Goal: Information Seeking & Learning: Compare options

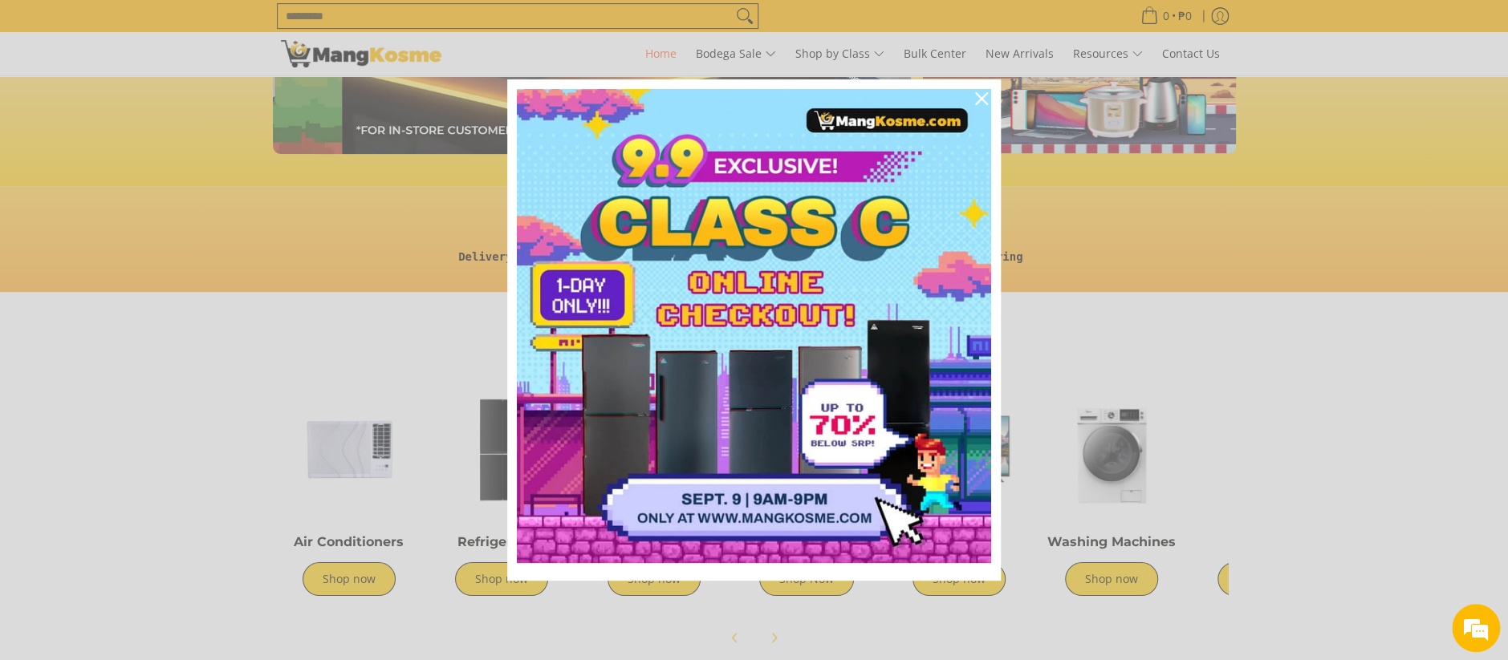
scroll to position [0, 638]
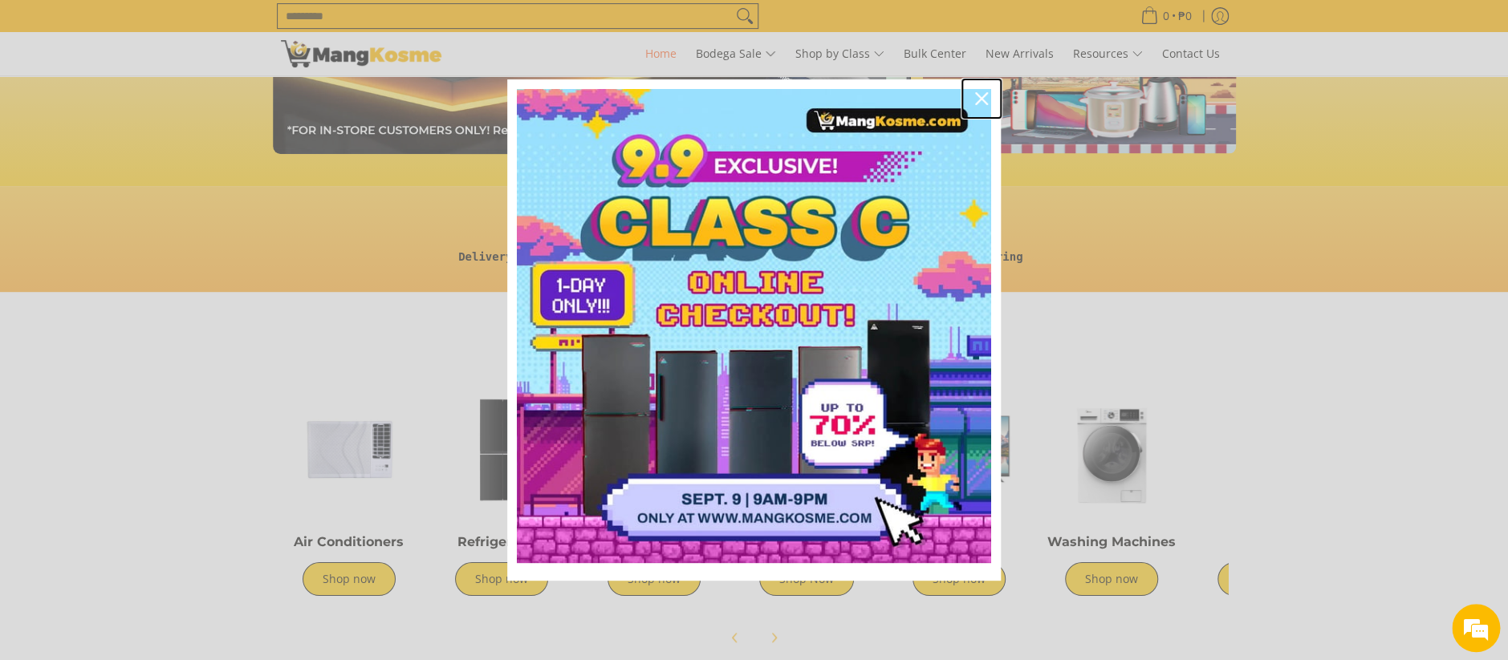
click at [977, 91] on div "Close" at bounding box center [982, 99] width 26 height 26
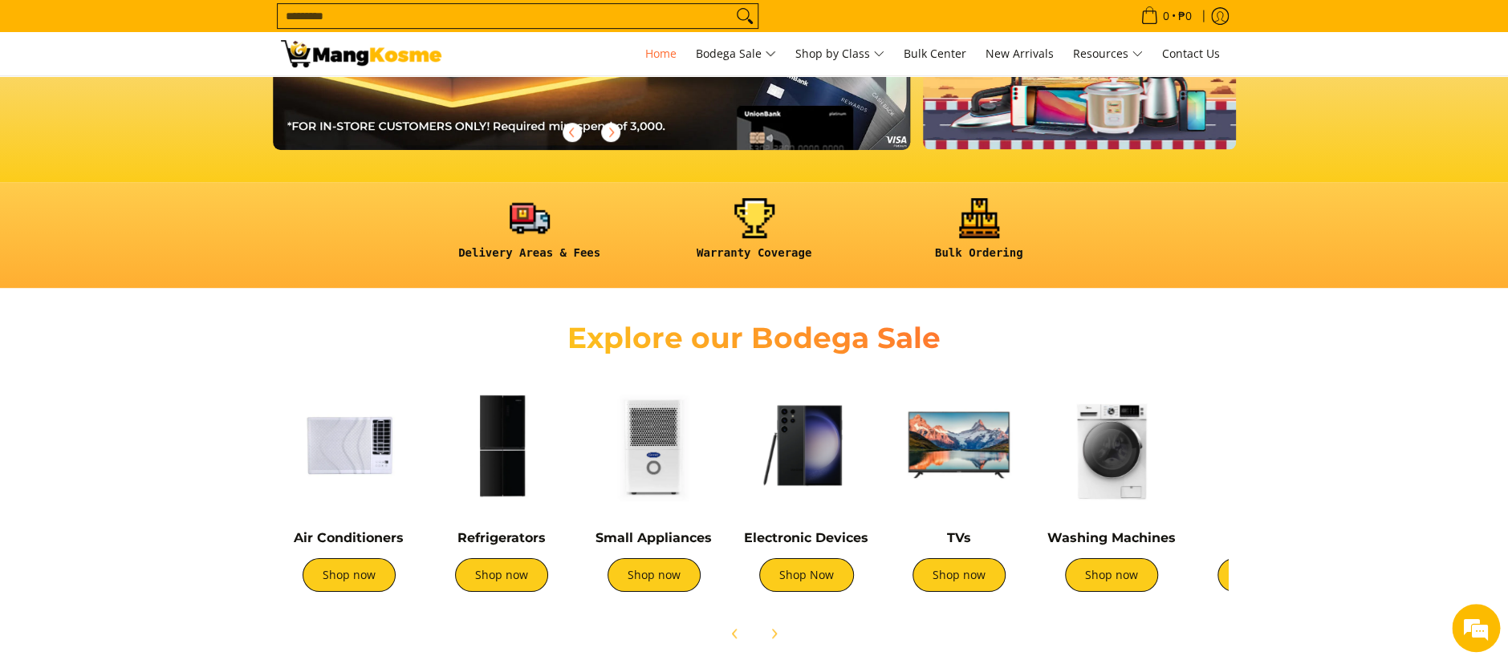
scroll to position [531, 0]
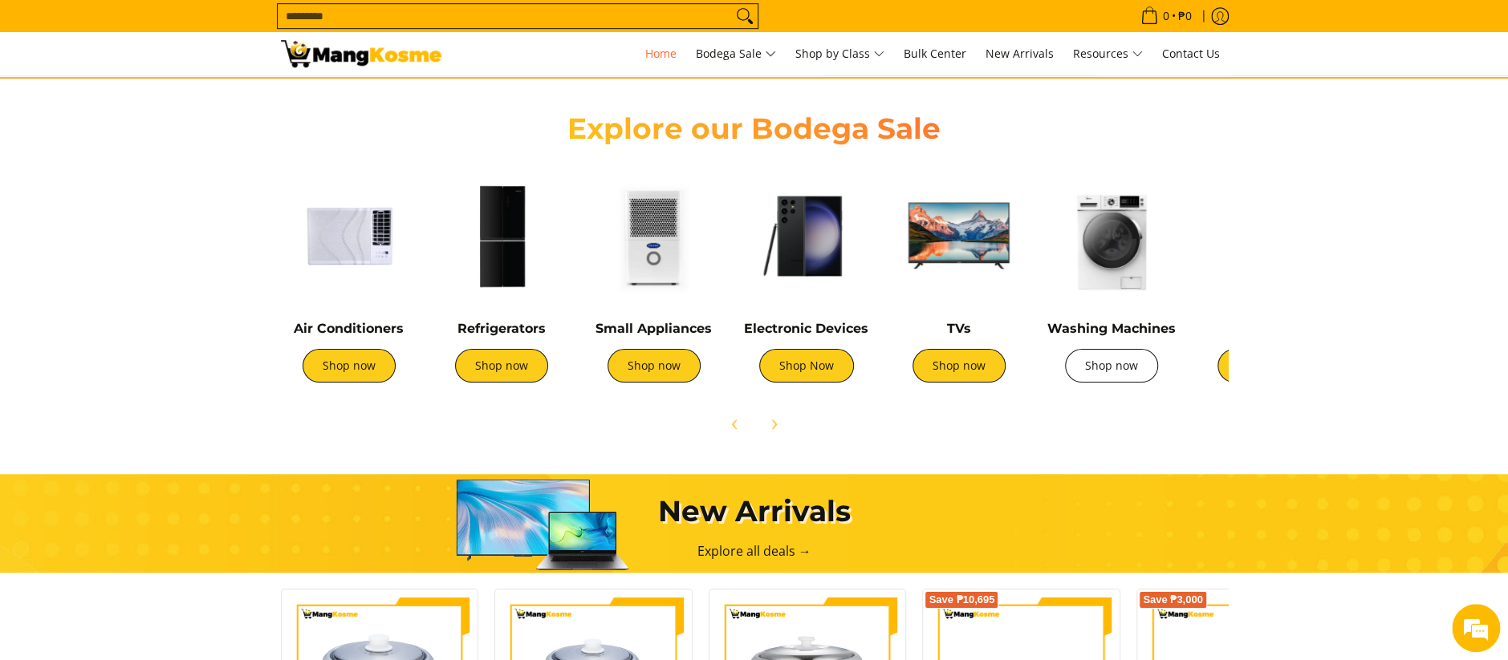
click at [1129, 367] on link "Shop now" at bounding box center [1111, 366] width 93 height 34
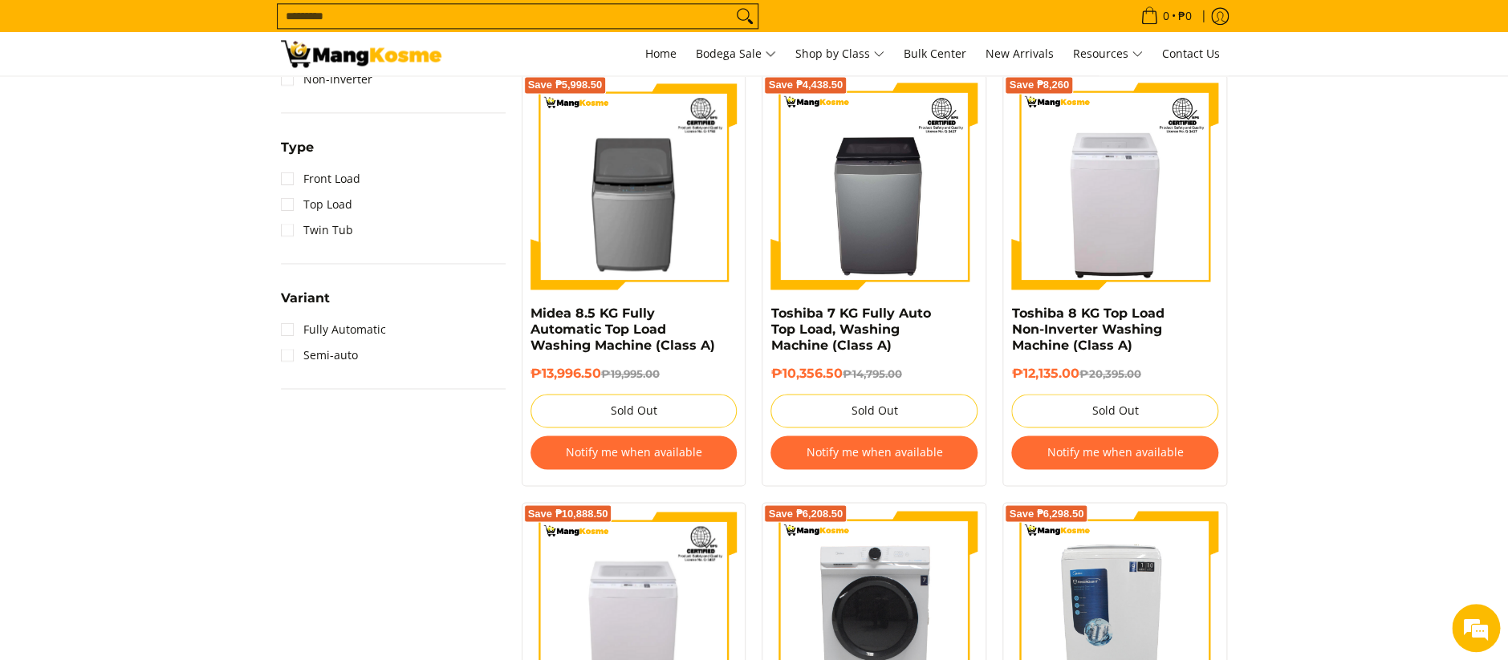
scroll to position [963, 0]
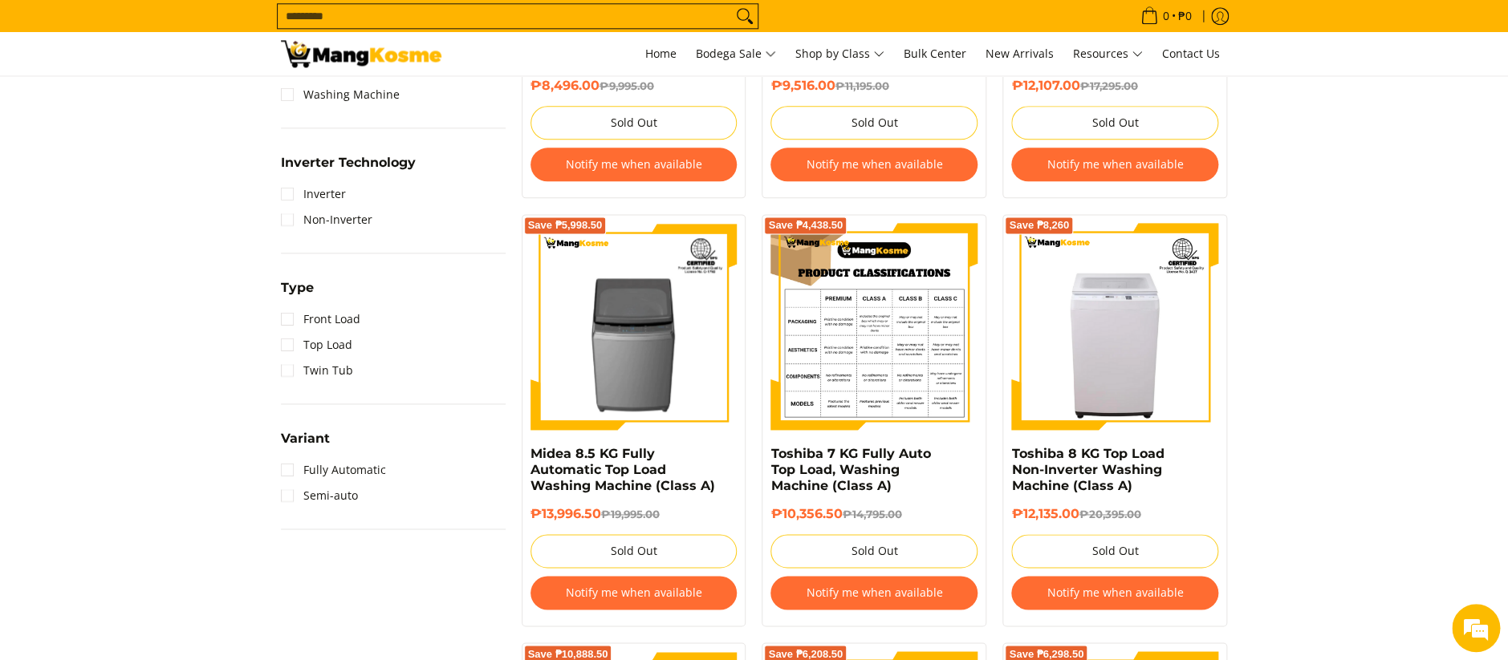
click at [891, 345] on img at bounding box center [873, 326] width 207 height 207
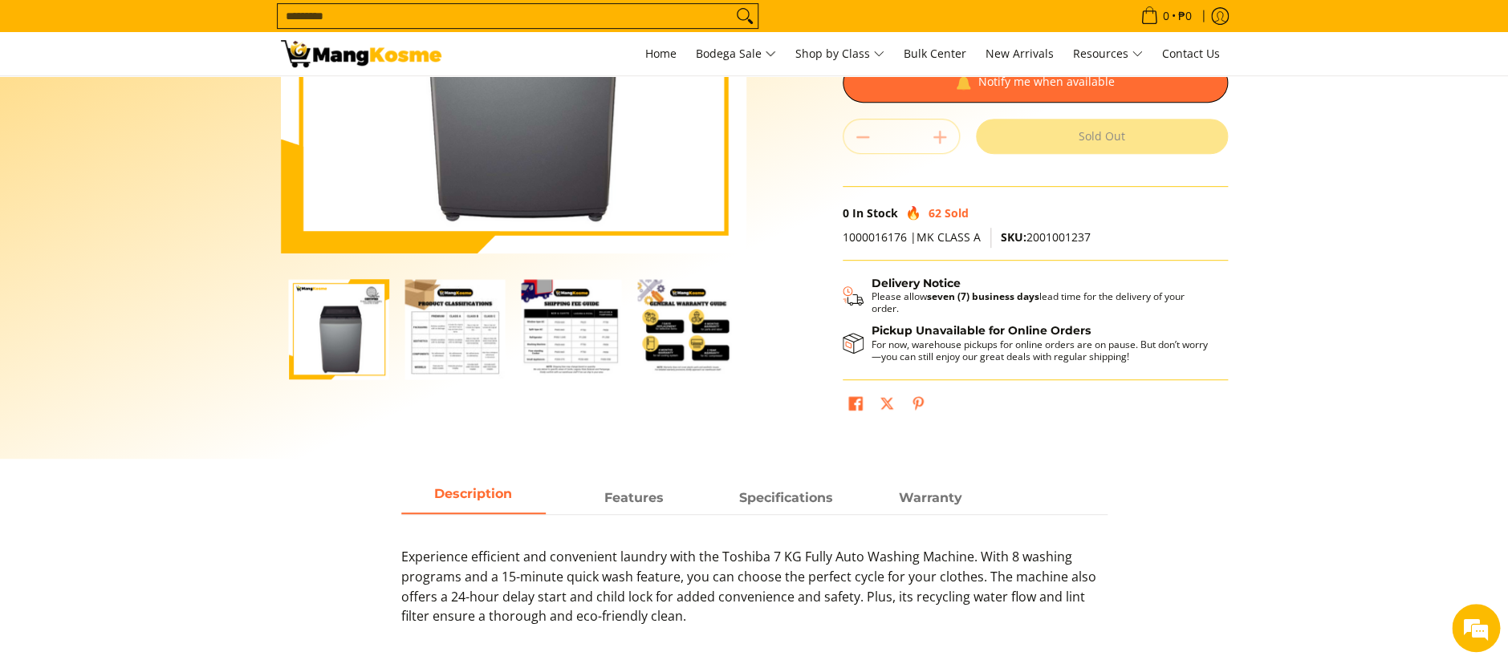
click at [344, 310] on img "Toshiba 7 KG Fully Auto Top Load, Washing Machine (Class A)-1" at bounding box center [339, 329] width 100 height 100
click at [488, 356] on img "Toshiba 7 KG Fully Auto Top Load, Washing Machine (Class A)-2" at bounding box center [455, 329] width 100 height 100
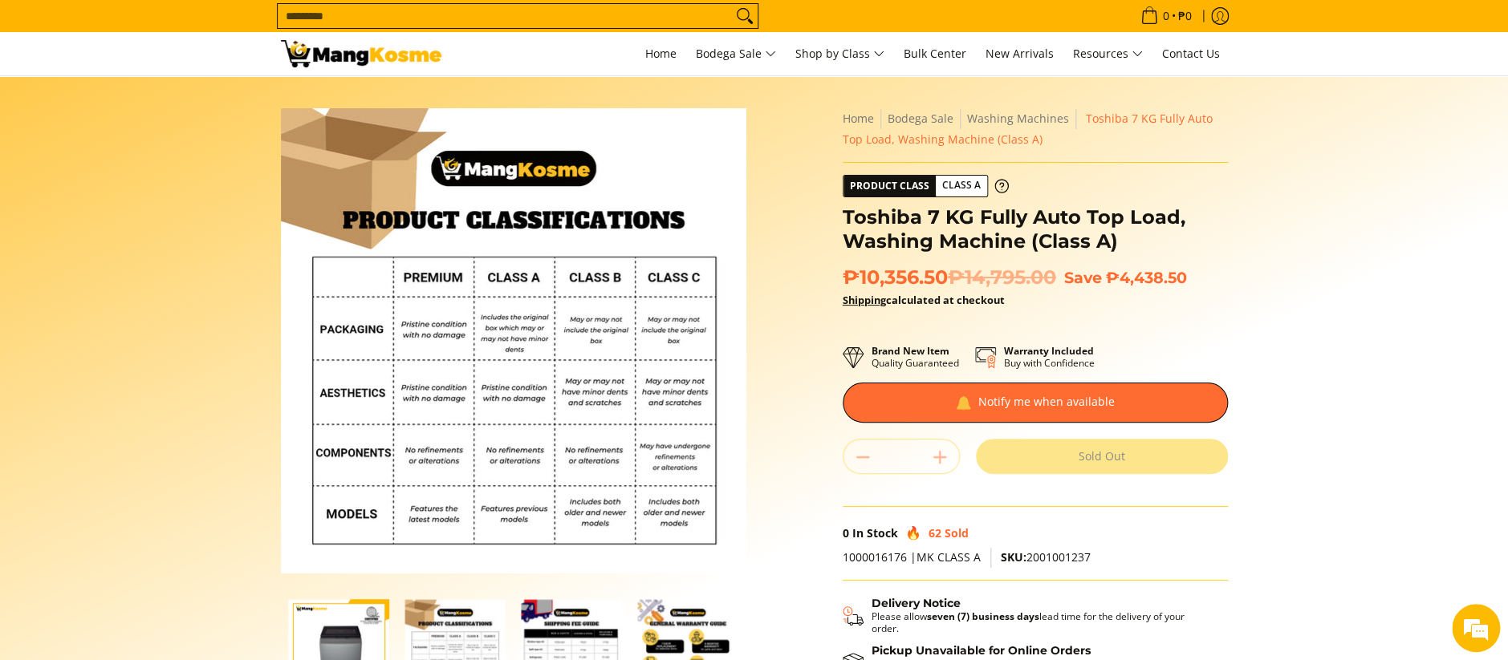
click at [685, 628] on img "general-warranty-guide-infographic-mang-kosme" at bounding box center [688, 649] width 100 height 100
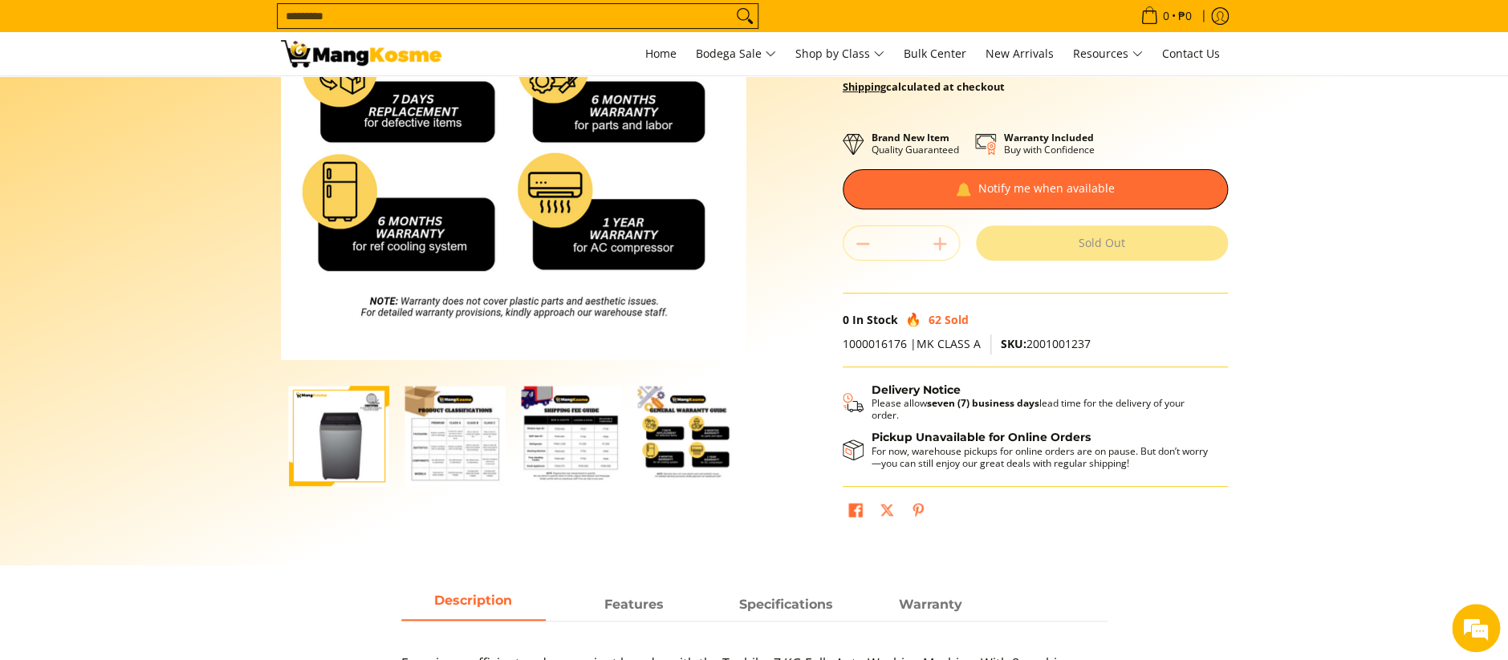
click at [612, 425] on img "Toshiba 7 KG Fully Auto Top Load, Washing Machine (Class A)-3" at bounding box center [572, 436] width 100 height 100
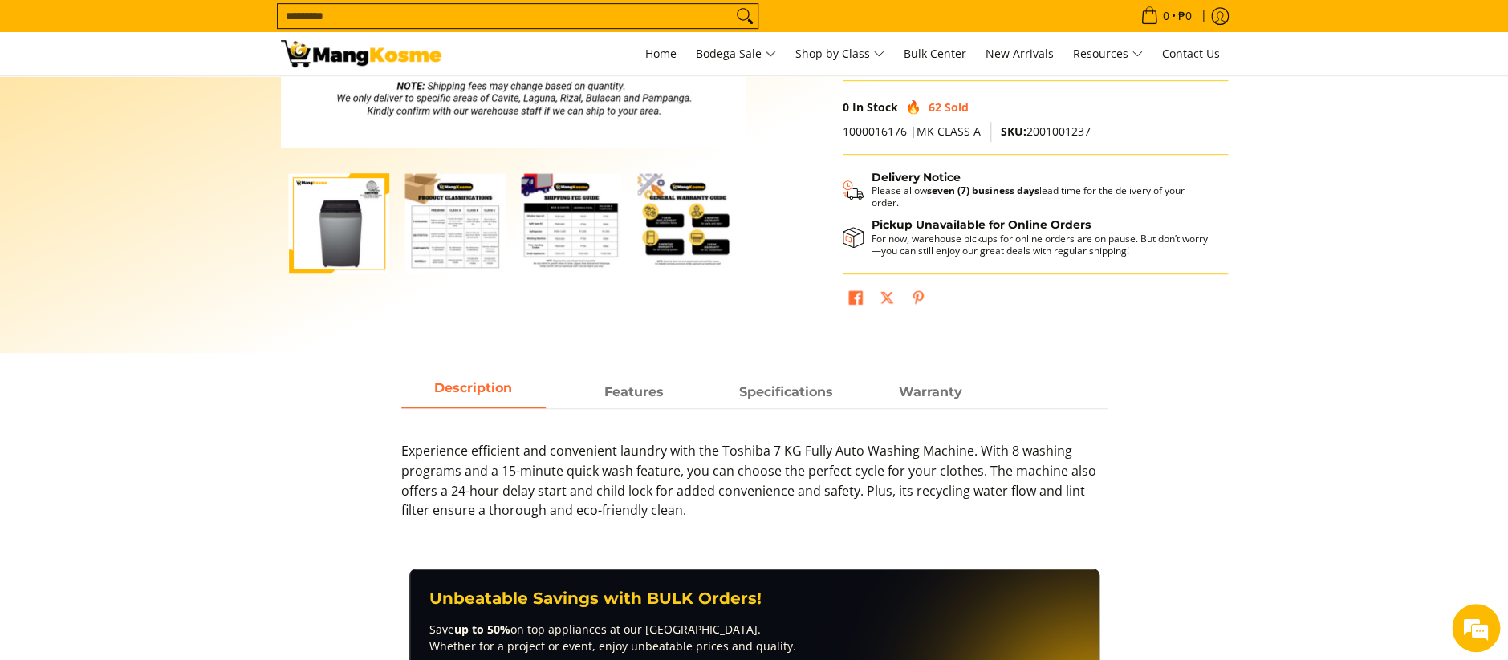
scroll to position [428, 0]
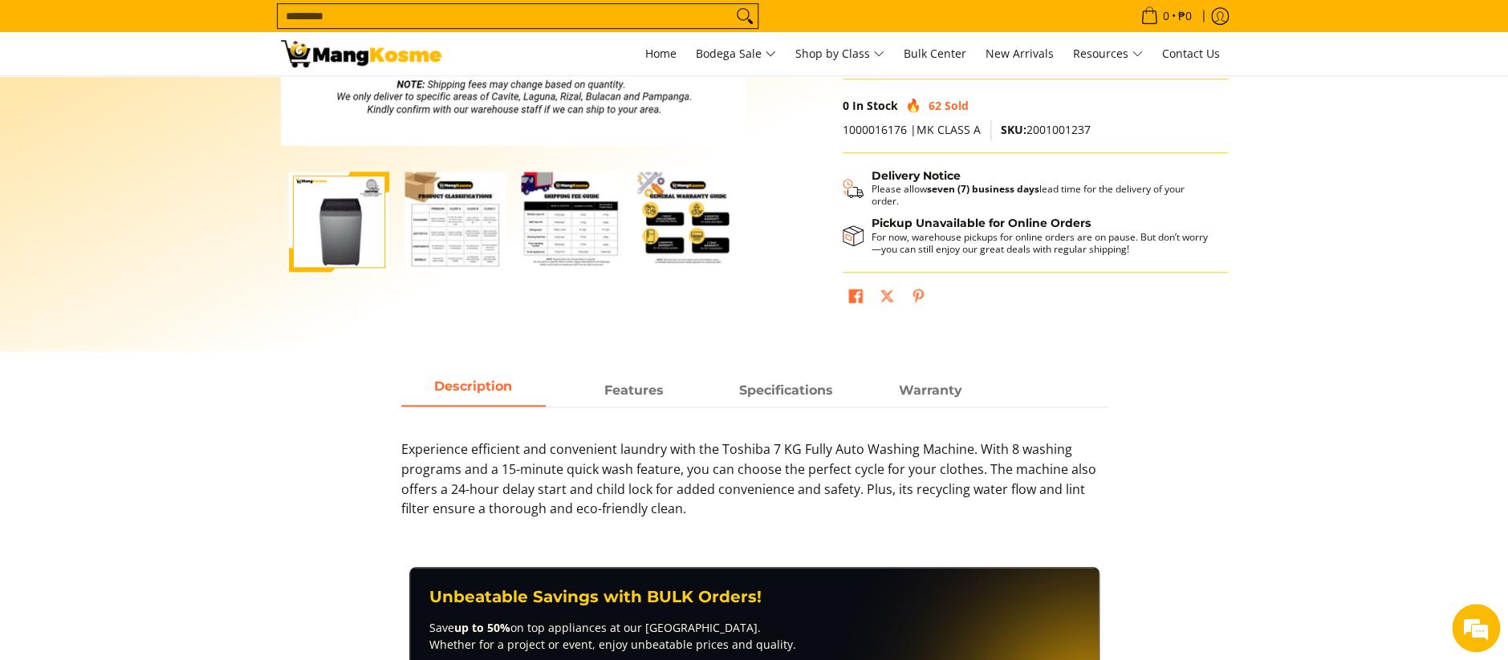
click at [478, 242] on img "Toshiba 7 KG Fully Auto Top Load, Washing Machine (Class A)-2" at bounding box center [455, 222] width 100 height 100
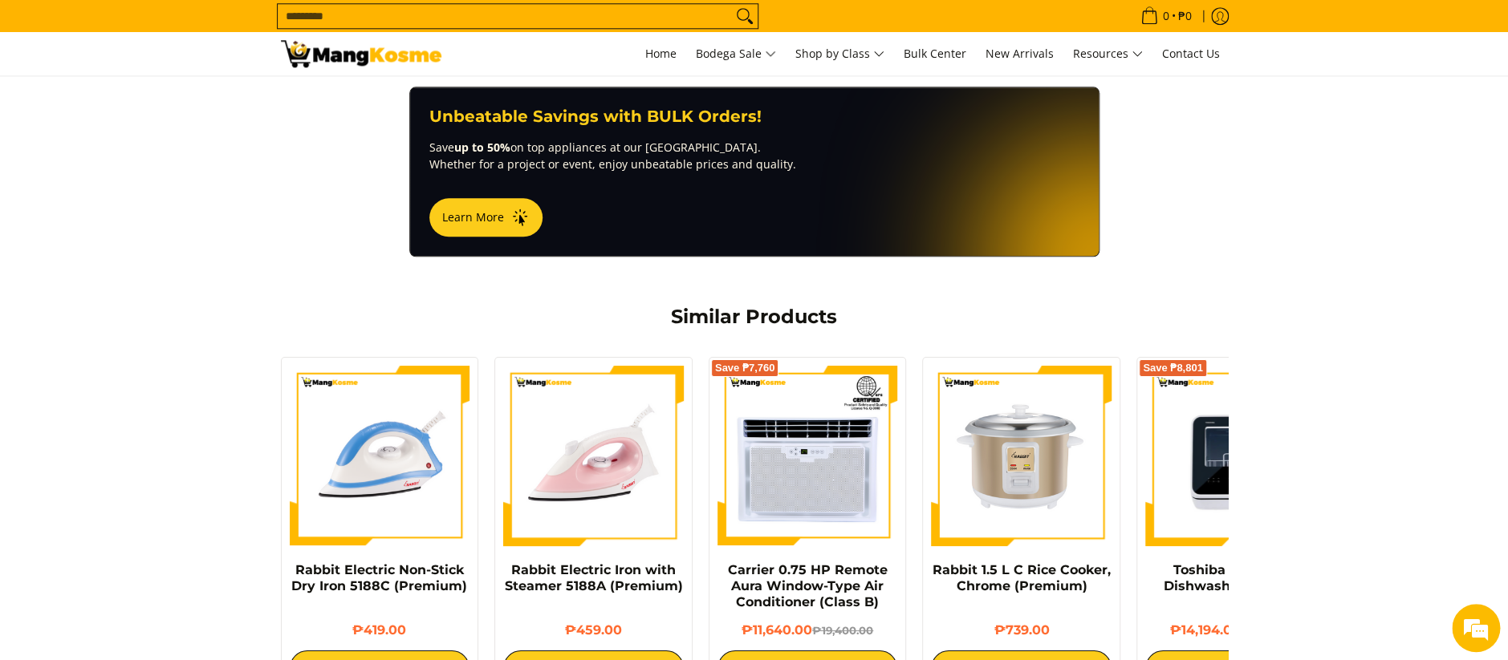
scroll to position [963, 0]
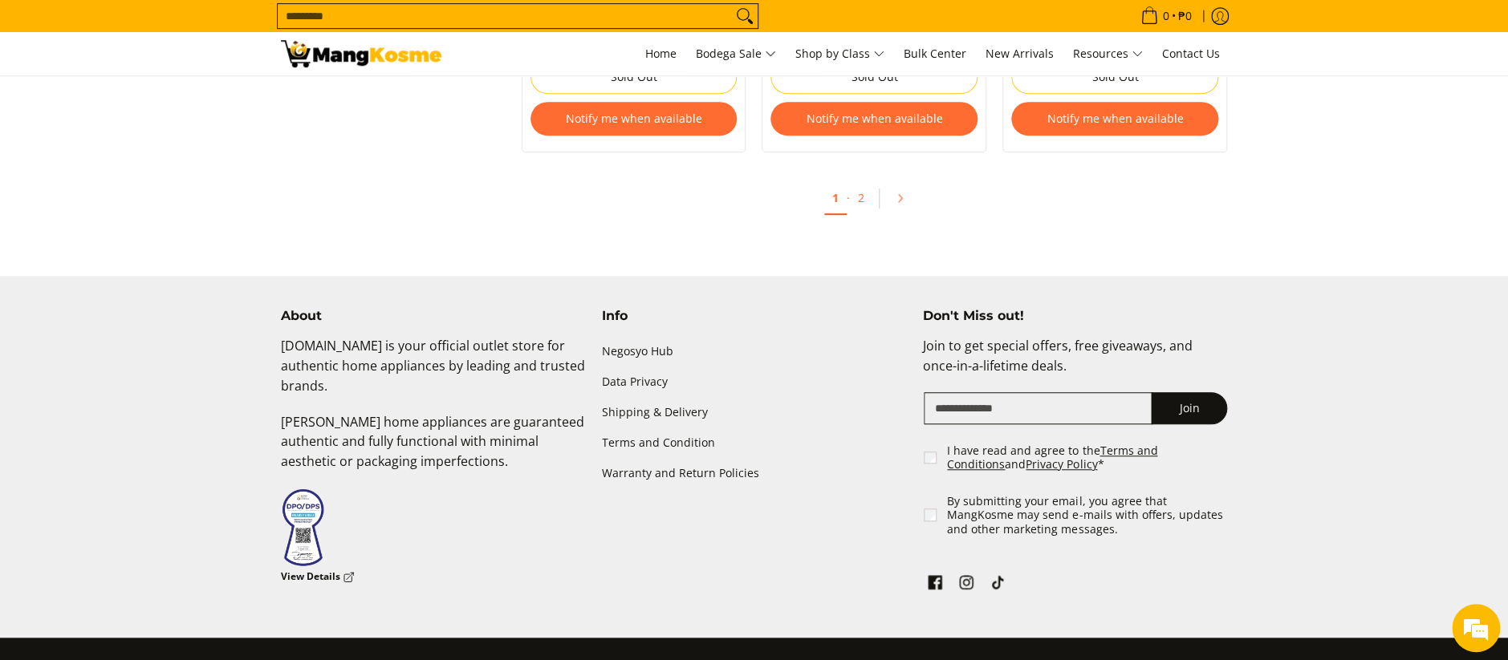
scroll to position [3529, 0]
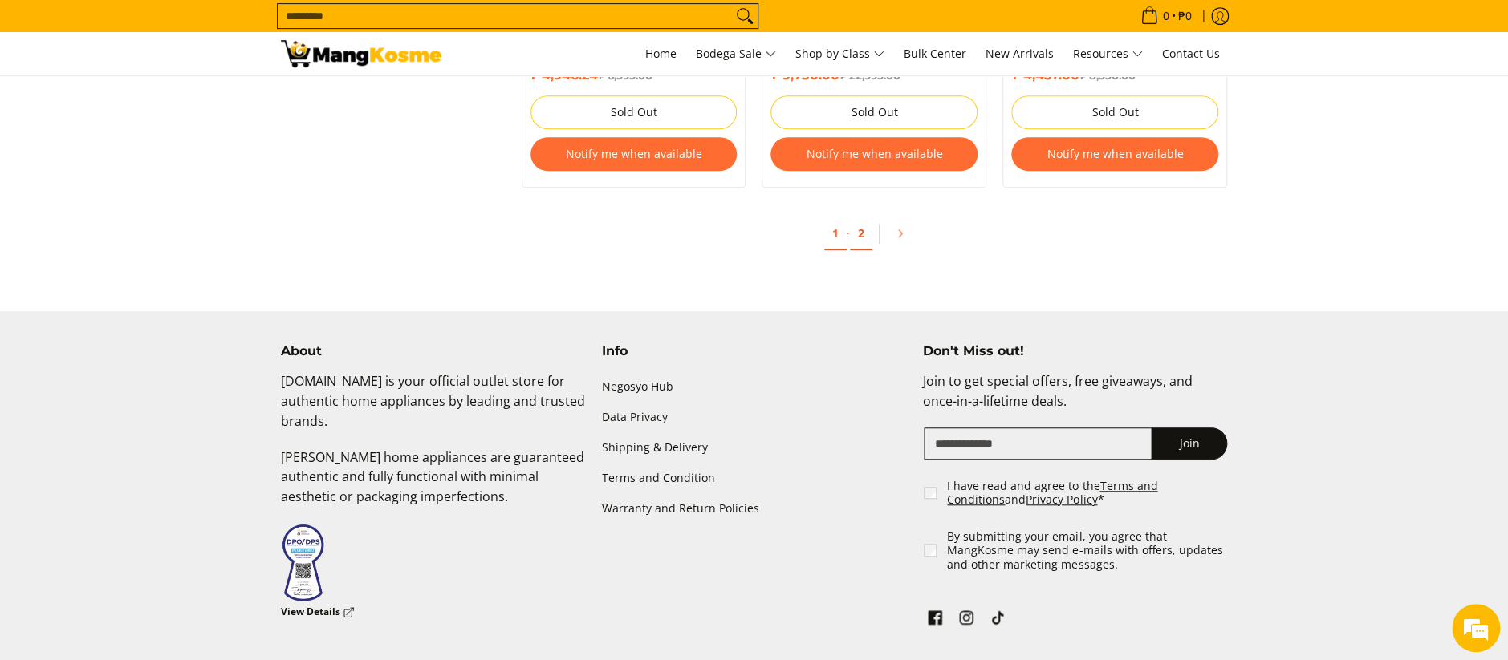
click at [851, 241] on link "2" at bounding box center [861, 233] width 22 height 33
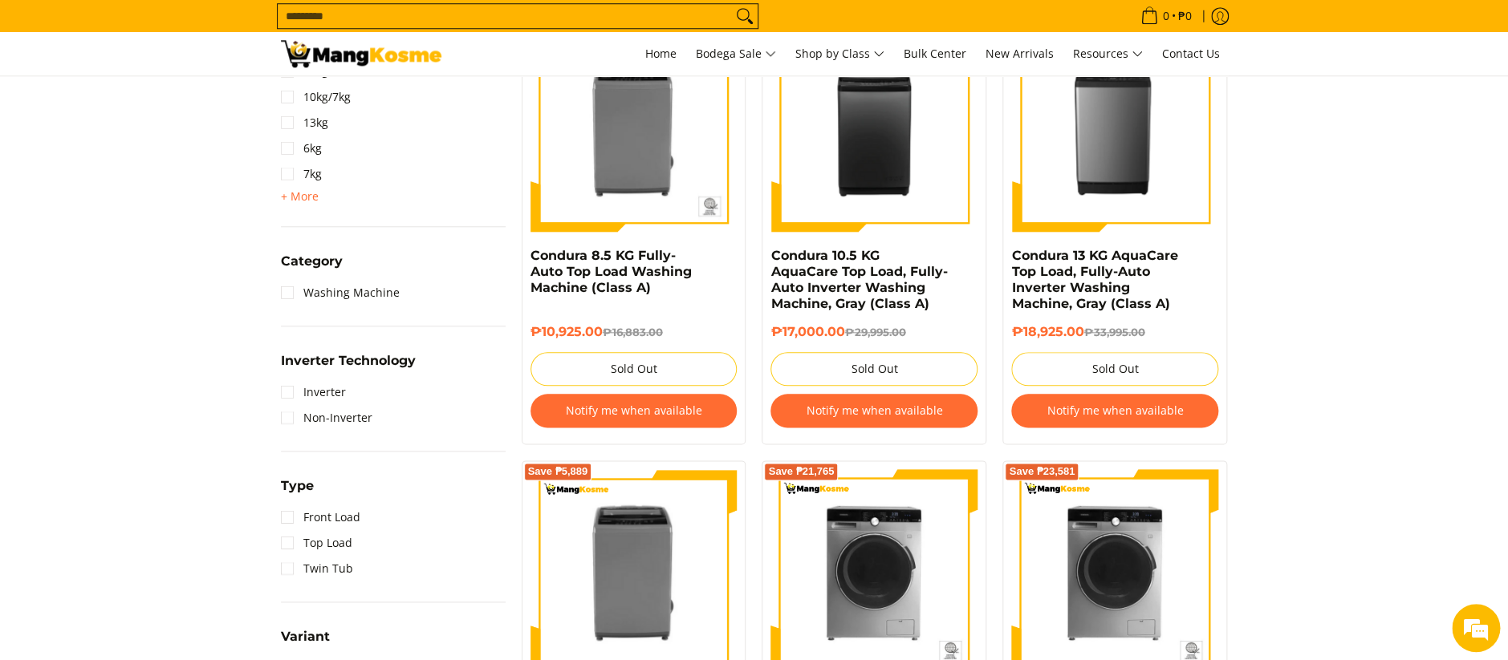
scroll to position [749, 0]
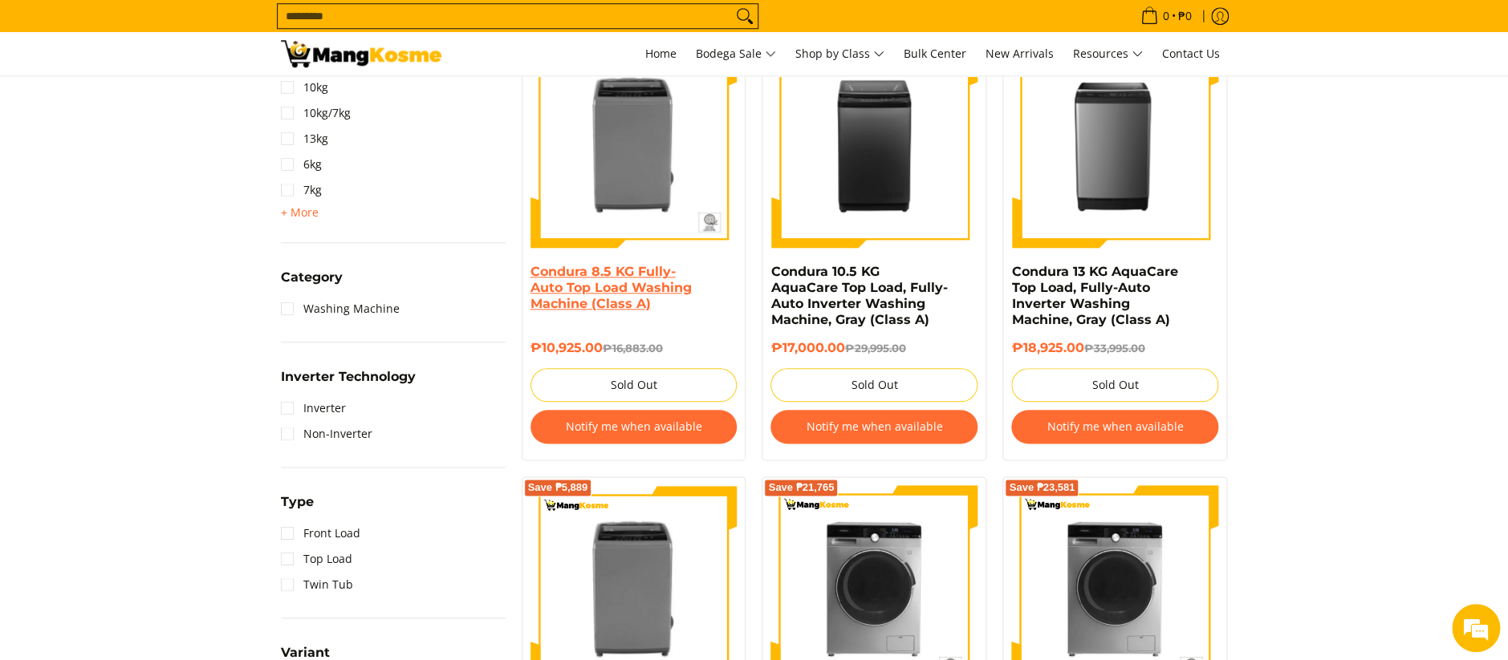
click at [639, 306] on link "Condura 8.5 KG Fully-Auto Top Load Washing Machine (Class A)" at bounding box center [610, 287] width 161 height 47
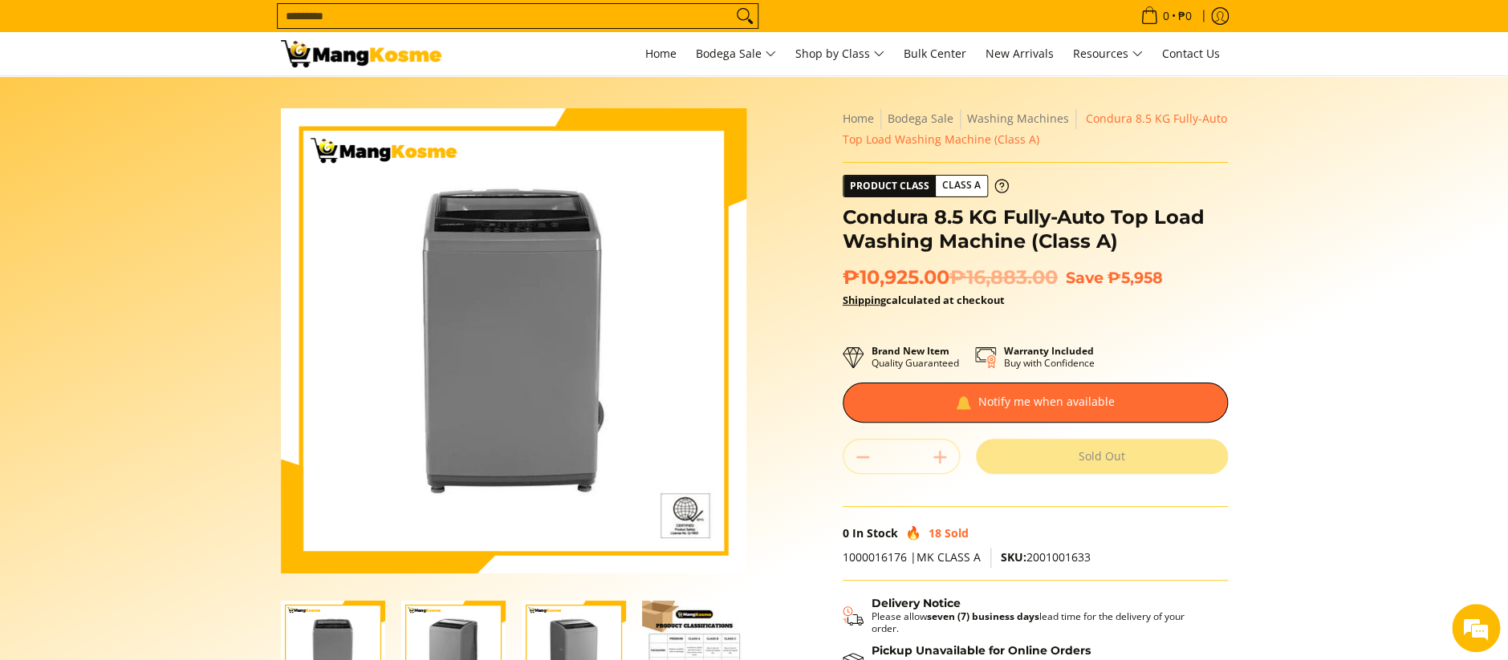
scroll to position [107, 0]
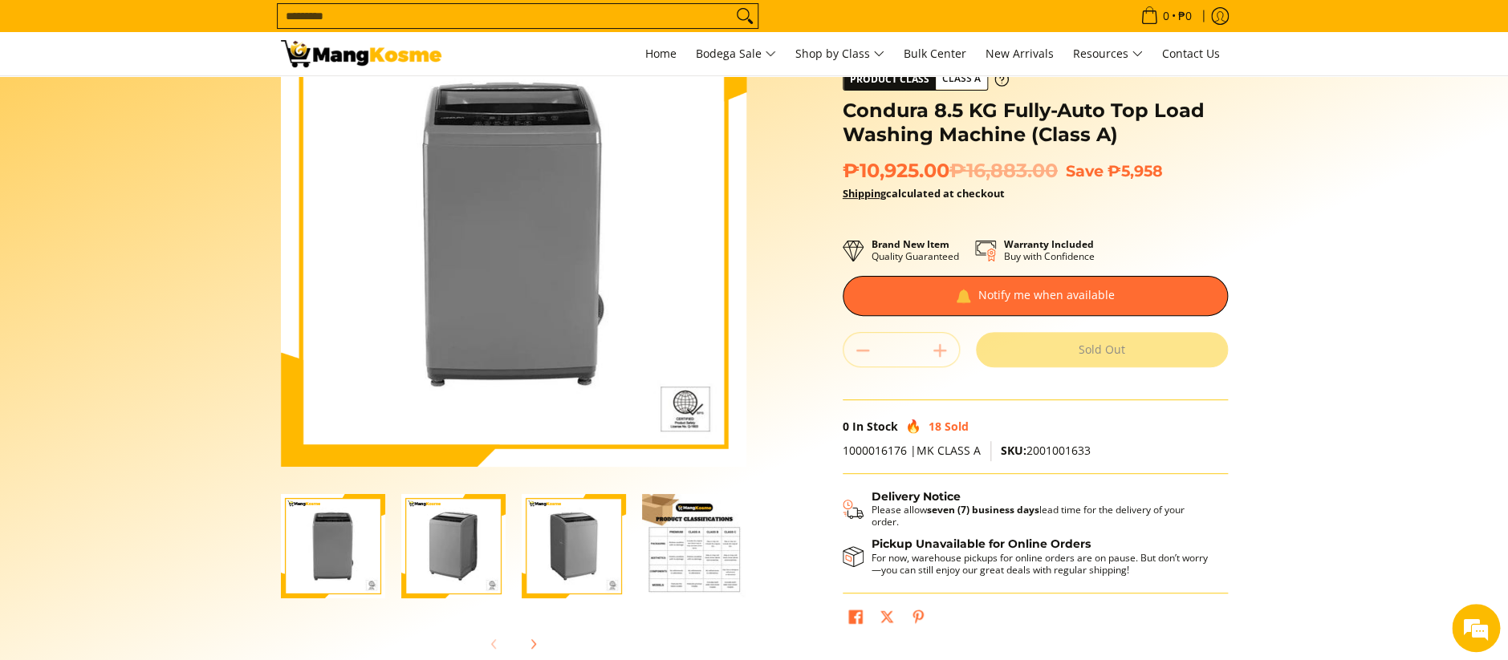
click at [486, 571] on img "condura-top-load-automatic-washing-machine-8.5-kilos-left-side-view-mang-kosme" at bounding box center [453, 546] width 104 height 104
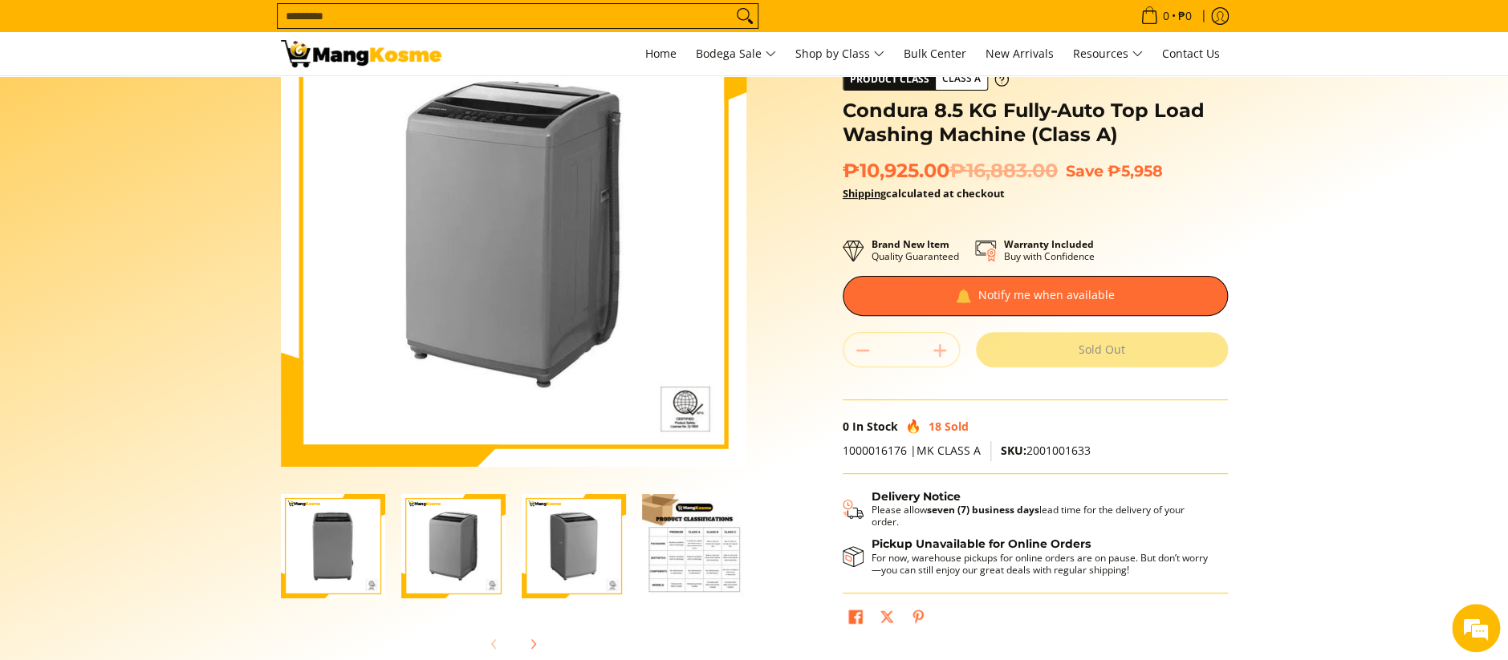
click at [372, 569] on img "condura-top-load-automatic-washing-machine-8.5-kilos-front-view-mang-kosme" at bounding box center [333, 546] width 104 height 104
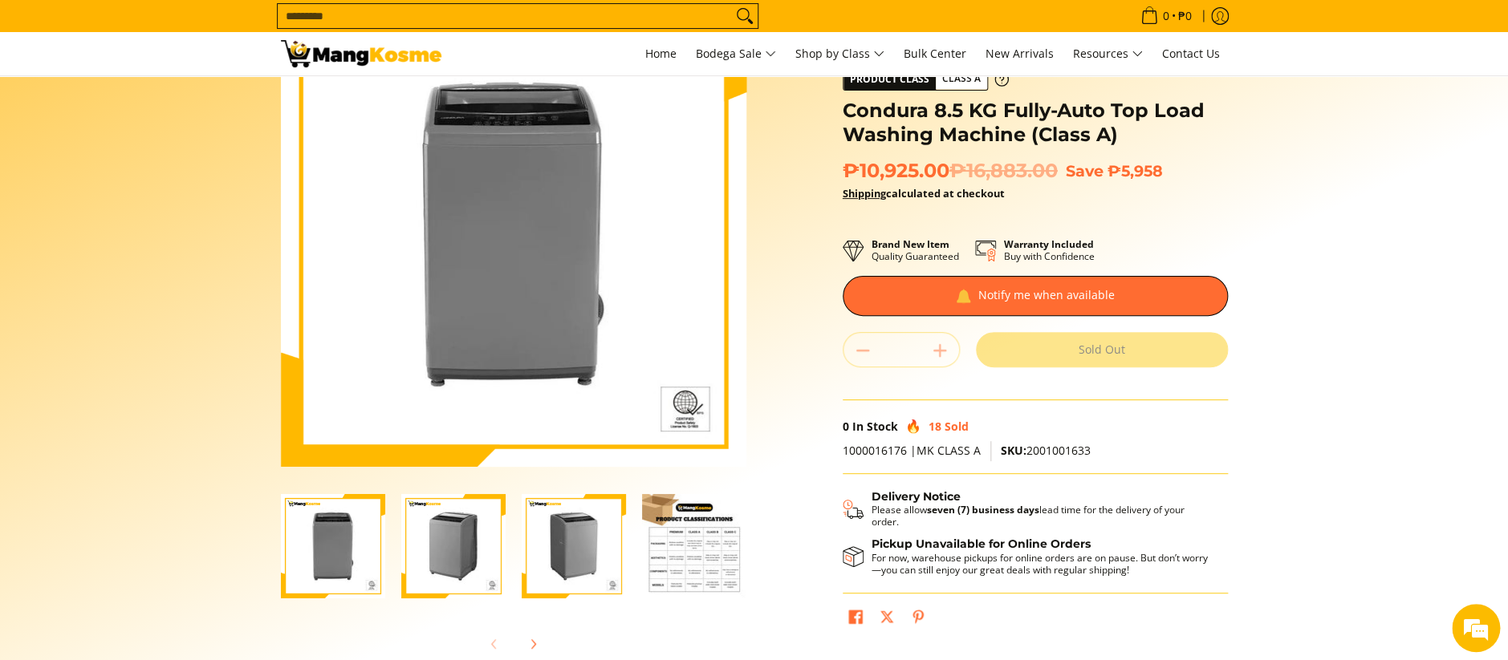
click at [494, 575] on img "condura-top-load-automatic-washing-machine-8.5-kilos-left-side-view-mang-kosme" at bounding box center [453, 546] width 104 height 104
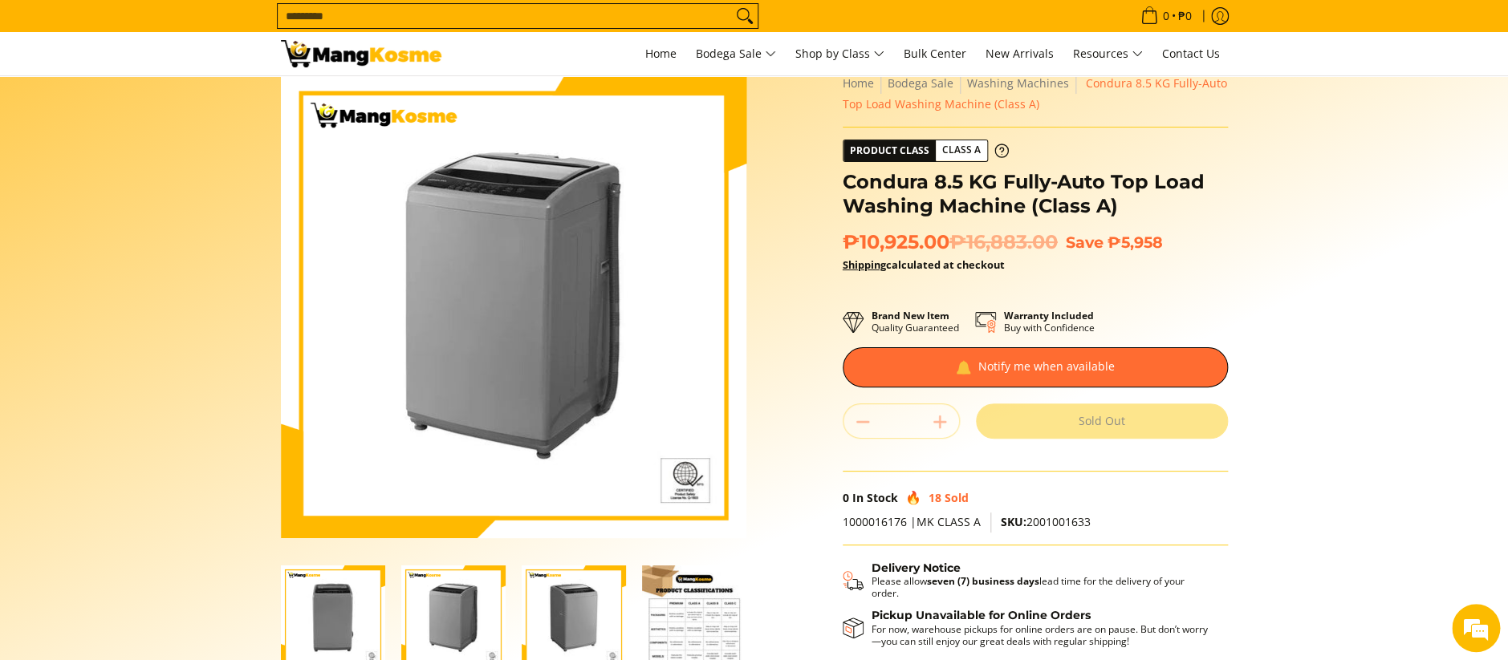
scroll to position [0, 0]
